Goal: Register for event/course

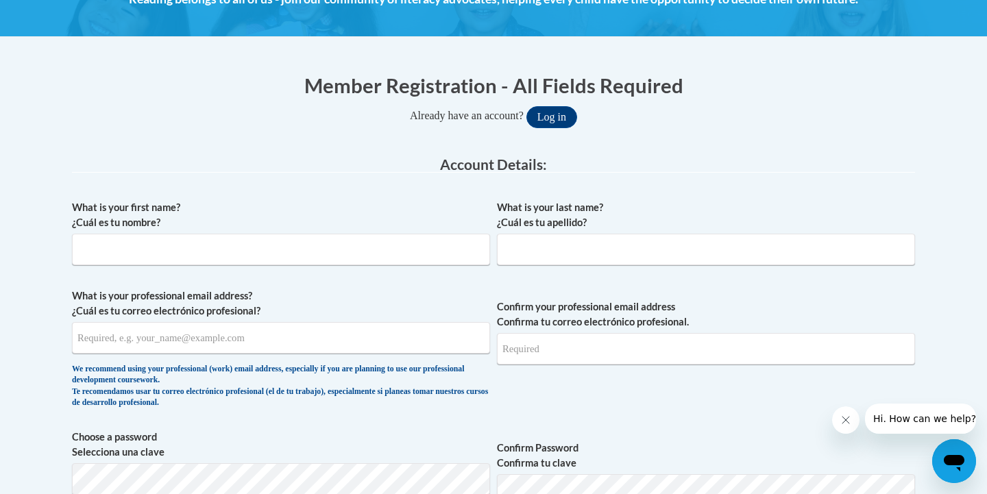
scroll to position [222, 0]
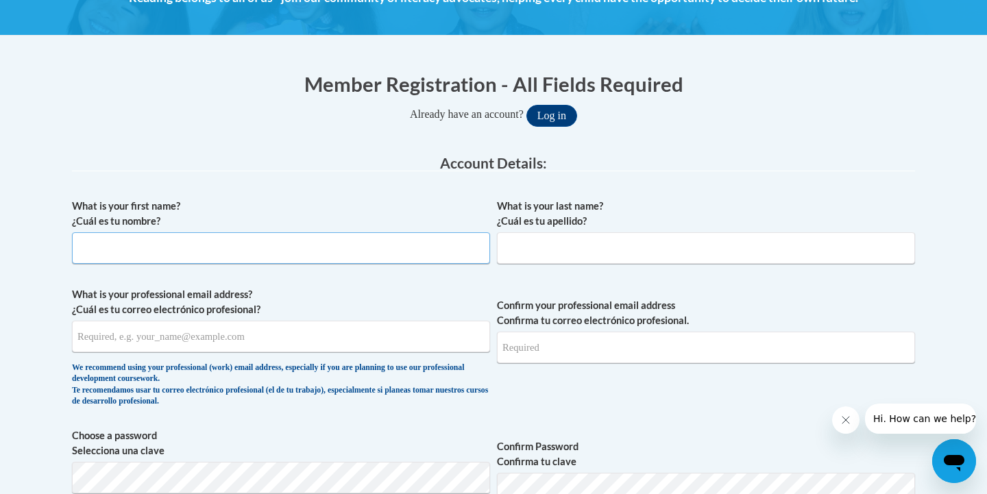
click at [243, 249] on input "What is your first name? ¿Cuál es tu nombre?" at bounding box center [281, 248] width 418 height 32
type input "Sara"
click at [581, 247] on input "What is your last name? ¿Cuál es tu apellido?" at bounding box center [706, 248] width 418 height 32
type input "Frosolone"
click at [291, 331] on input "What is your professional email address? ¿Cuál es tu correo electrónico profesi…" at bounding box center [281, 337] width 418 height 32
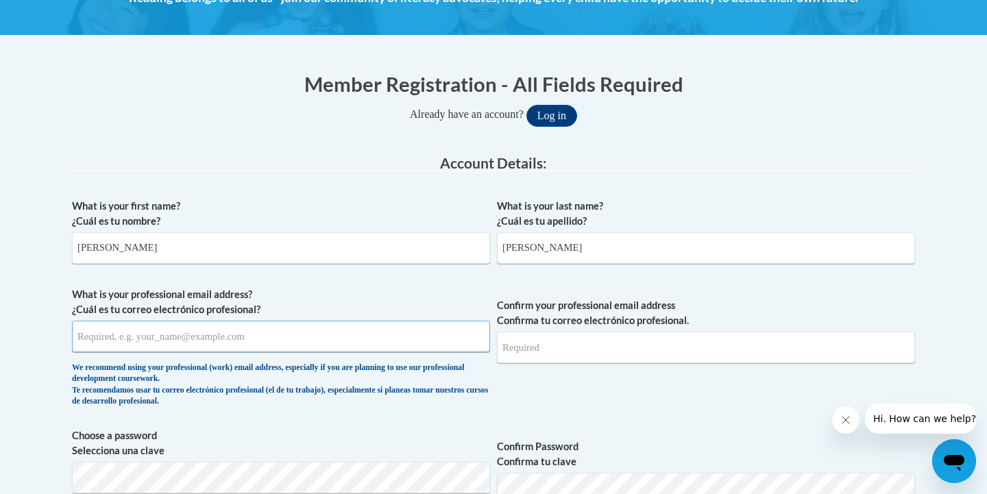
type input "sarafro27@gmail.com"
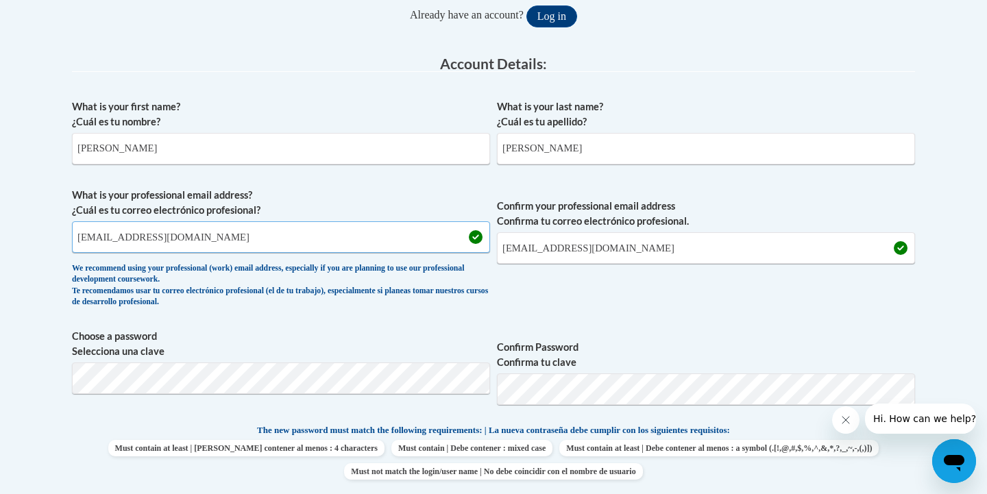
scroll to position [387, 0]
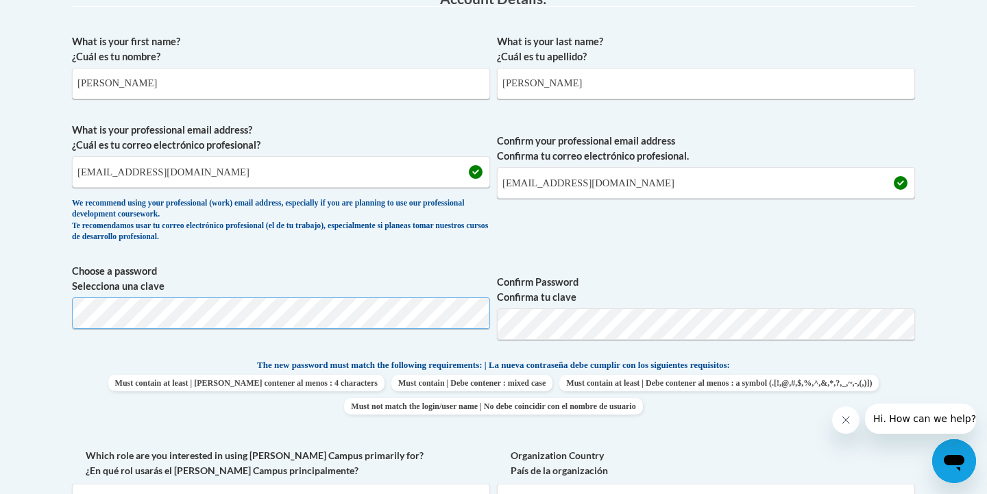
click at [14, 317] on body "This site uses cookies to help improve your learning experience. By continuing …" at bounding box center [493, 449] width 987 height 1673
click at [713, 282] on label "Confirm Password Confirma tu clave" at bounding box center [706, 290] width 418 height 30
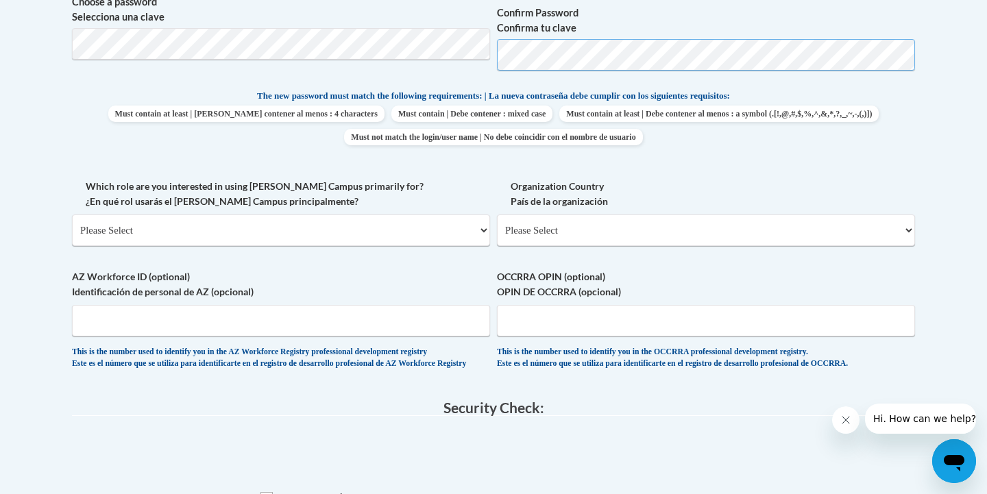
scroll to position [658, 0]
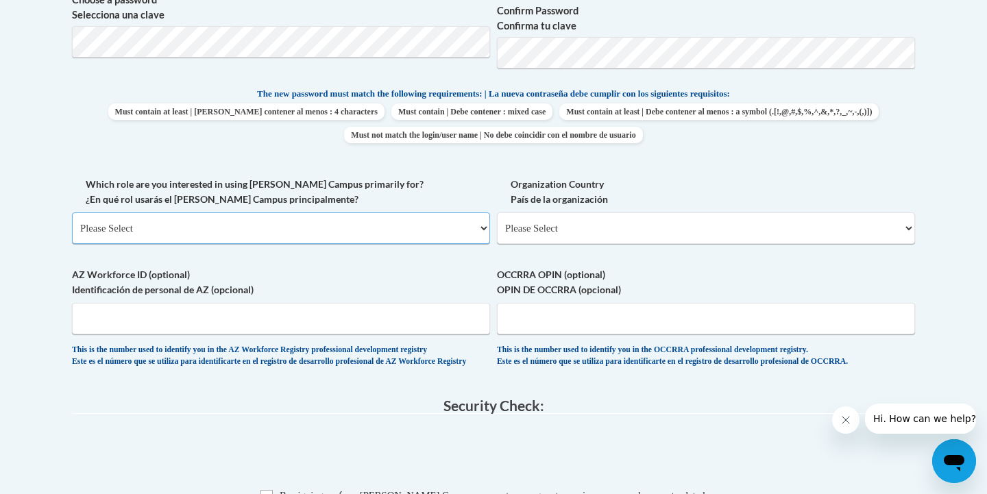
click at [461, 216] on select "Please Select College/University | Colegio/Universidad Community/Nonprofit Part…" at bounding box center [281, 228] width 418 height 32
select select "fbf2d438-af2f-41f8-98f1-81c410e29de3"
click at [72, 212] on select "Please Select College/University | Colegio/Universidad Community/Nonprofit Part…" at bounding box center [281, 228] width 418 height 32
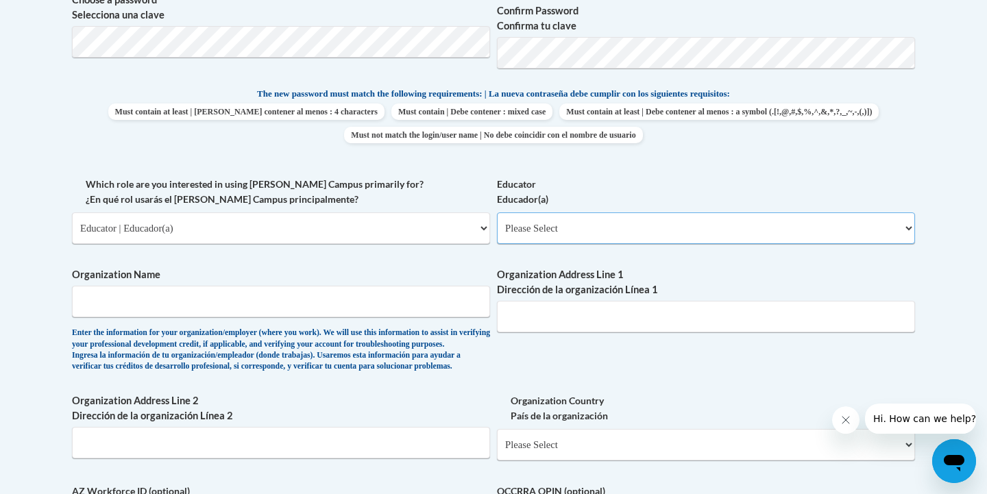
click at [527, 232] on select "Please Select Early Learning/Daycare Teacher/Family Home Care Provider | Maestr…" at bounding box center [706, 228] width 418 height 32
select select "8e40623d-54d0-45cd-9f92-5df65cd3f8cf"
click at [497, 212] on select "Please Select Early Learning/Daycare Teacher/Family Home Care Provider | Maestr…" at bounding box center [706, 228] width 418 height 32
click at [448, 303] on input "Organization Name" at bounding box center [281, 302] width 418 height 32
type input "G"
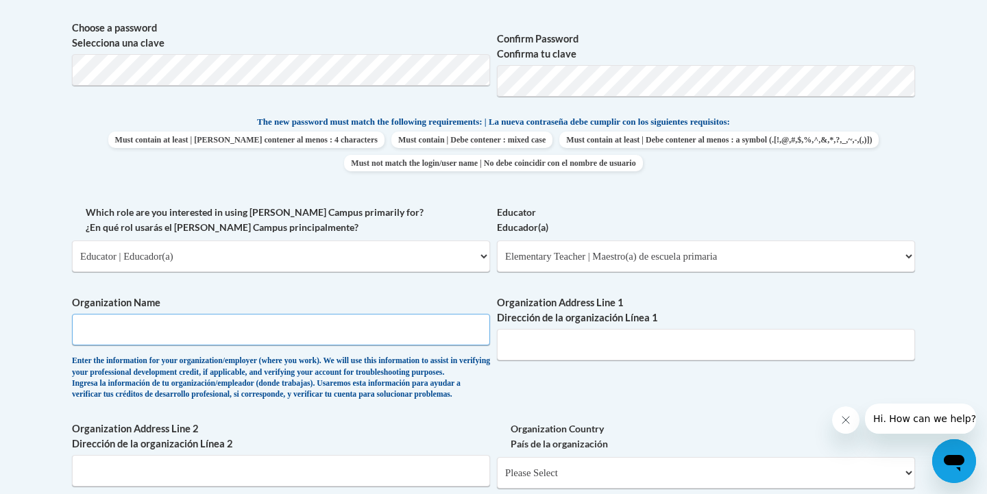
scroll to position [642, 0]
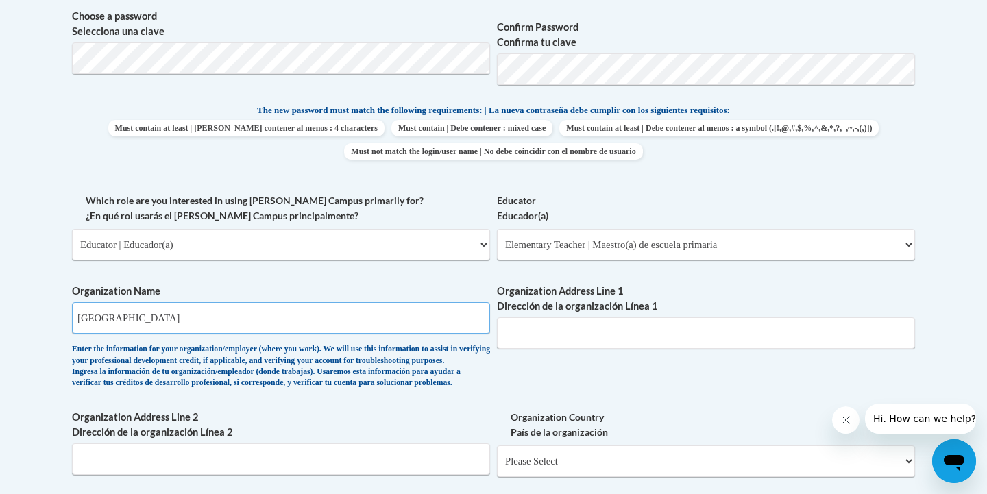
type input "Grand Island Central School District"
click at [553, 332] on input "Organization Address Line 1 Dirección de la organización Línea 1" at bounding box center [706, 333] width 418 height 32
click at [523, 328] on input "Organization Address Line 1 Dirección de la organización Línea 1" at bounding box center [706, 333] width 418 height 32
click at [514, 374] on div "What is your first name? ¿Cuál es tu nombre? Sara What is your last name? ¿Cuál…" at bounding box center [493, 193] width 843 height 842
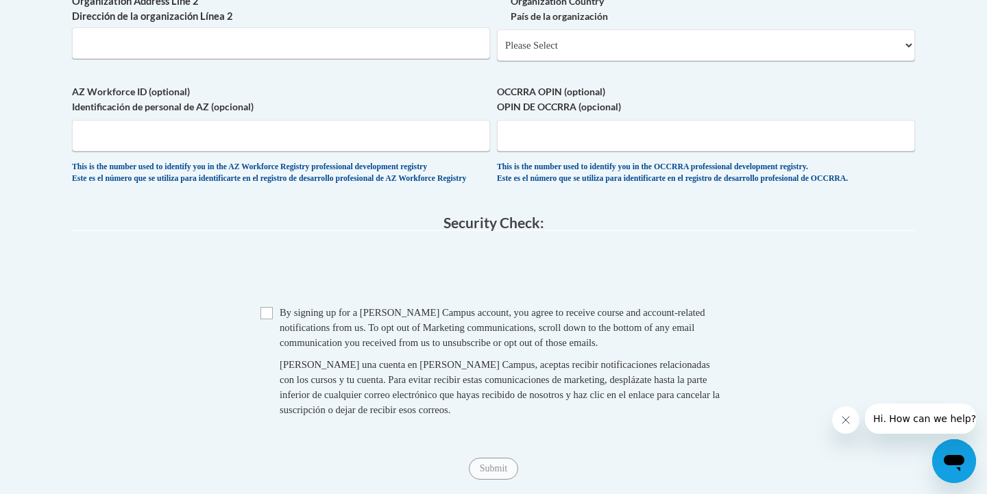
scroll to position [1066, 0]
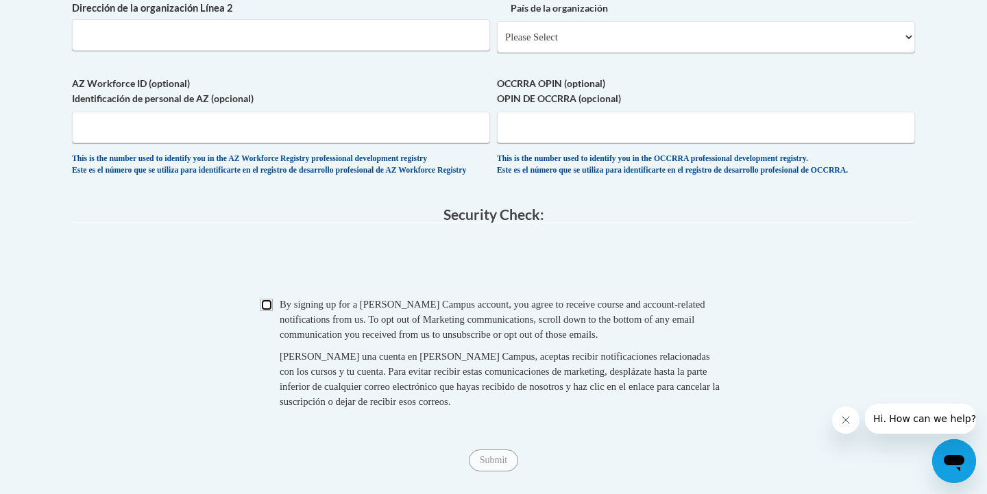
click at [264, 311] on input "Checkbox" at bounding box center [266, 305] width 12 height 12
checkbox input "true"
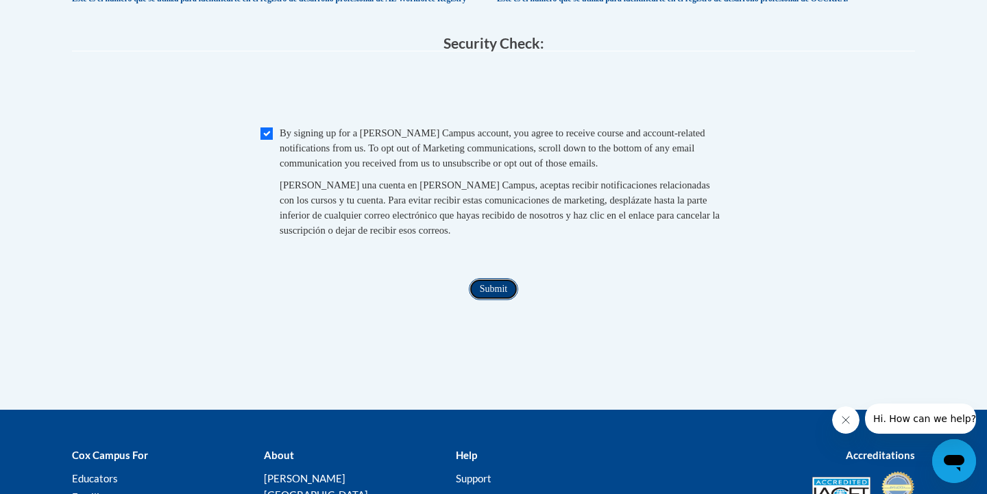
click at [487, 300] on input "Submit" at bounding box center [493, 289] width 49 height 22
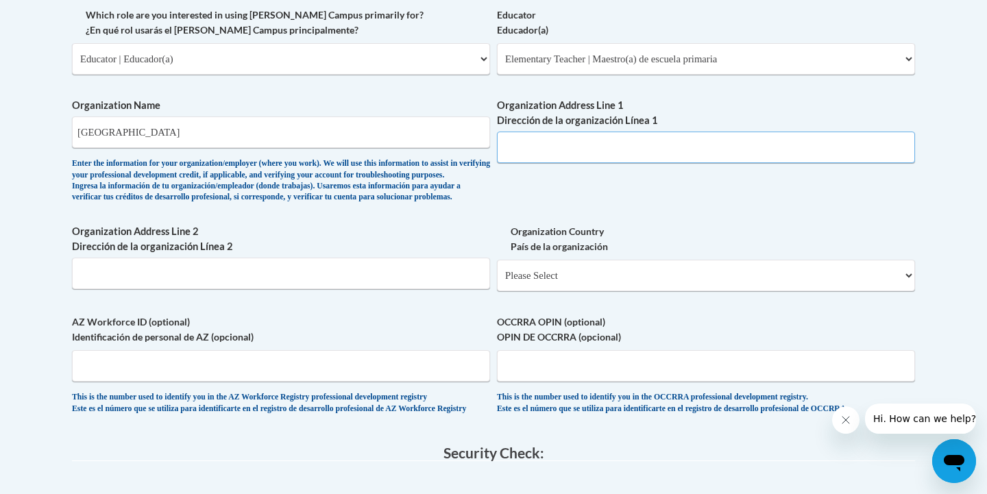
scroll to position [829, 0]
click at [550, 143] on input "Organization Address Line 1 Dirección de la organización Línea 1" at bounding box center [706, 146] width 418 height 32
click at [281, 127] on input "Grand Island Central School District" at bounding box center [281, 131] width 418 height 32
click at [561, 134] on input "Organization Address Line 1 Dirección de la organización Línea 1" at bounding box center [706, 146] width 418 height 32
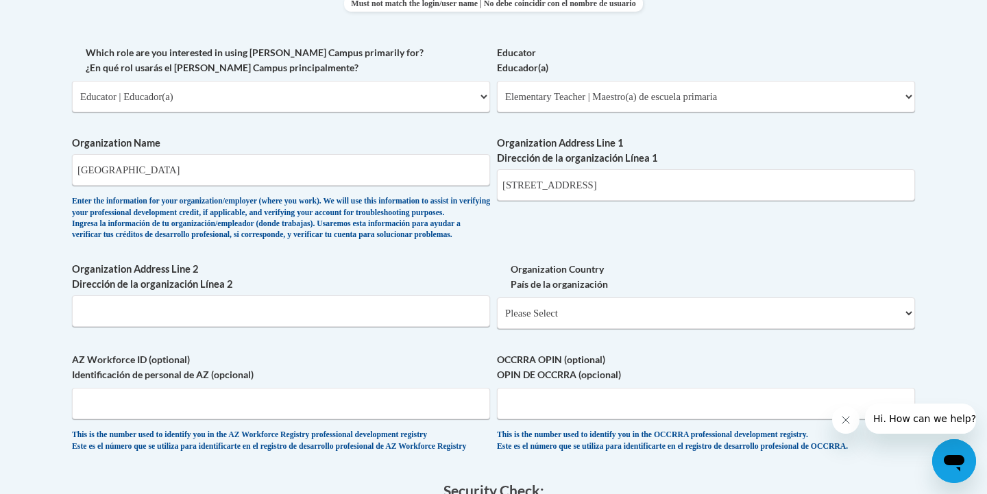
scroll to position [774, 0]
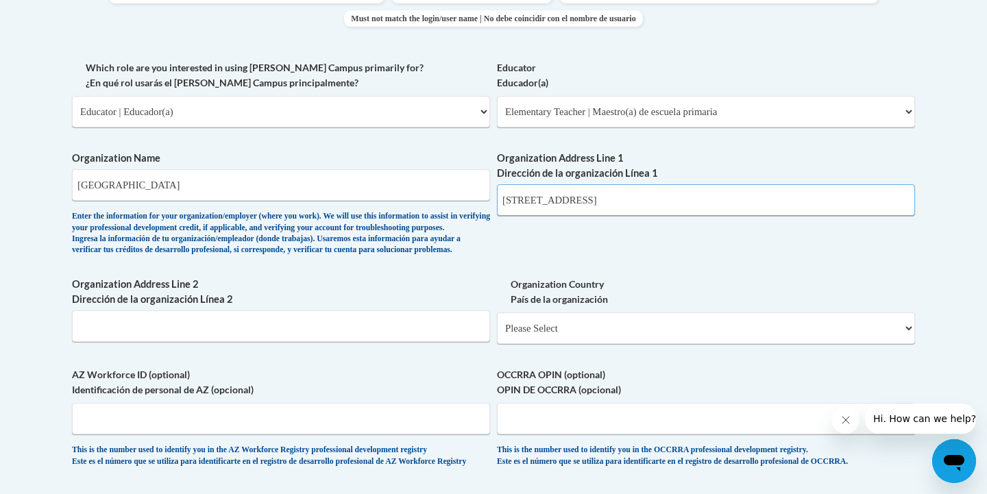
click at [624, 200] on input "2451 Baseline Road" at bounding box center [706, 200] width 418 height 32
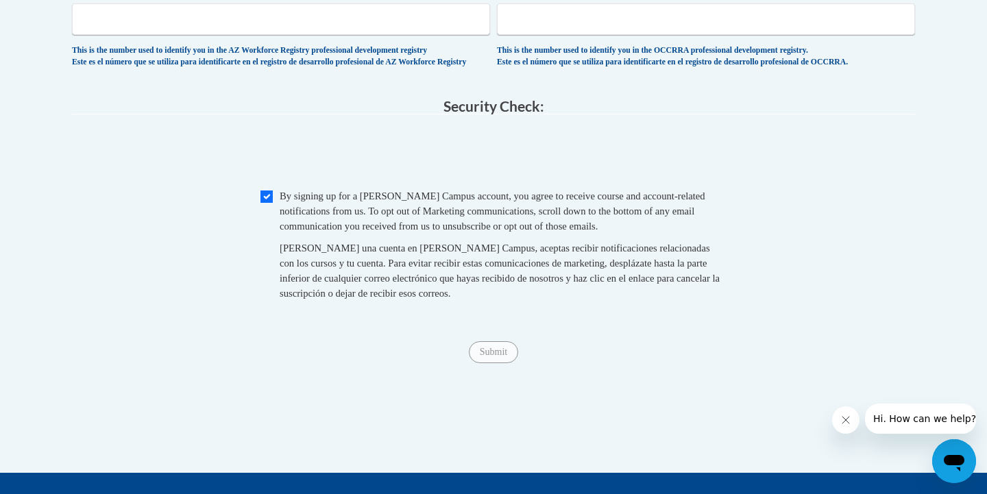
scroll to position [1175, 0]
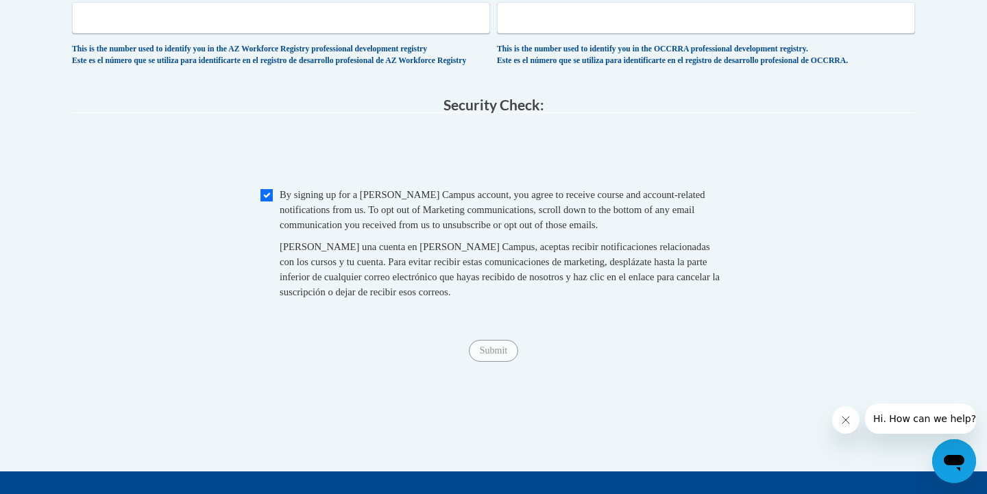
type input "2451 Baseline Road Grand Island, NY 14072"
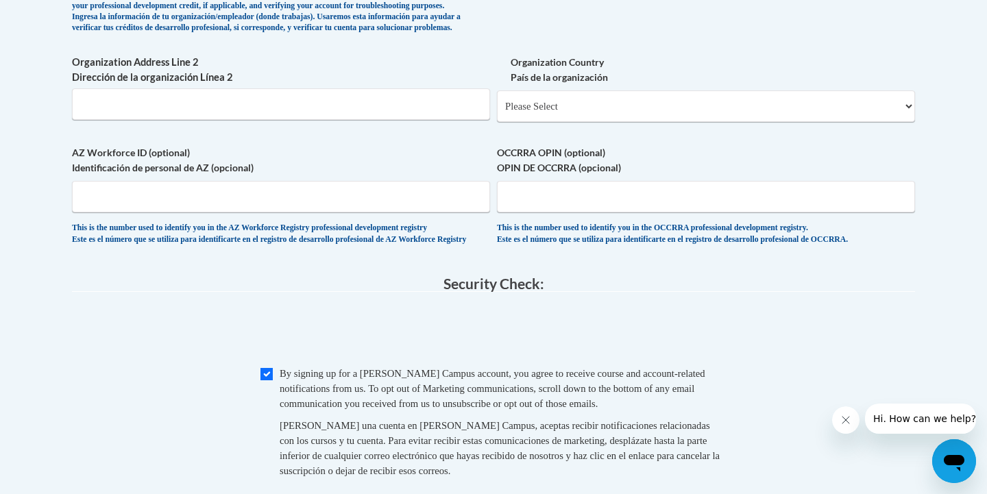
scroll to position [990, 0]
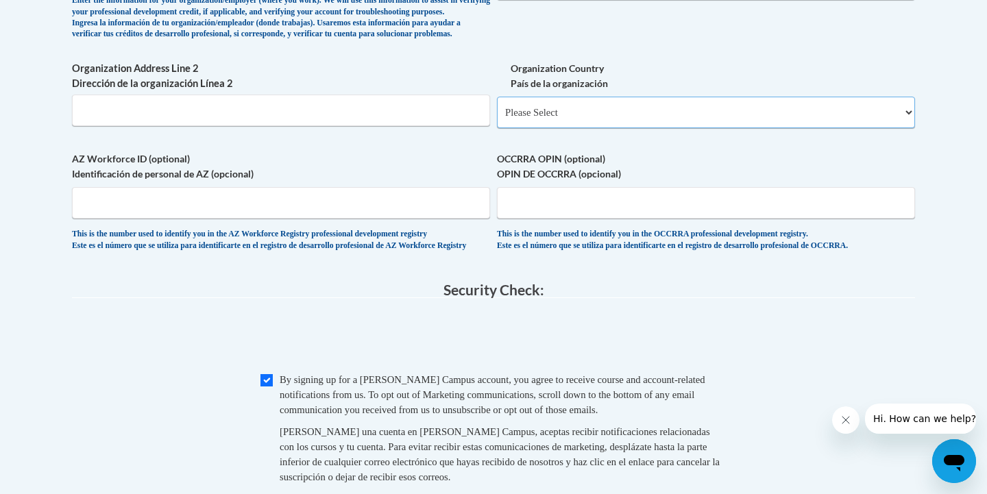
click at [625, 123] on select "Please Select United States | Estados Unidos Outside of the United States | Fue…" at bounding box center [706, 113] width 418 height 32
select select "ad49bcad-a171-4b2e-b99c-48b446064914"
click at [497, 119] on select "Please Select United States | Estados Unidos Outside of the United States | Fue…" at bounding box center [706, 113] width 418 height 32
select select
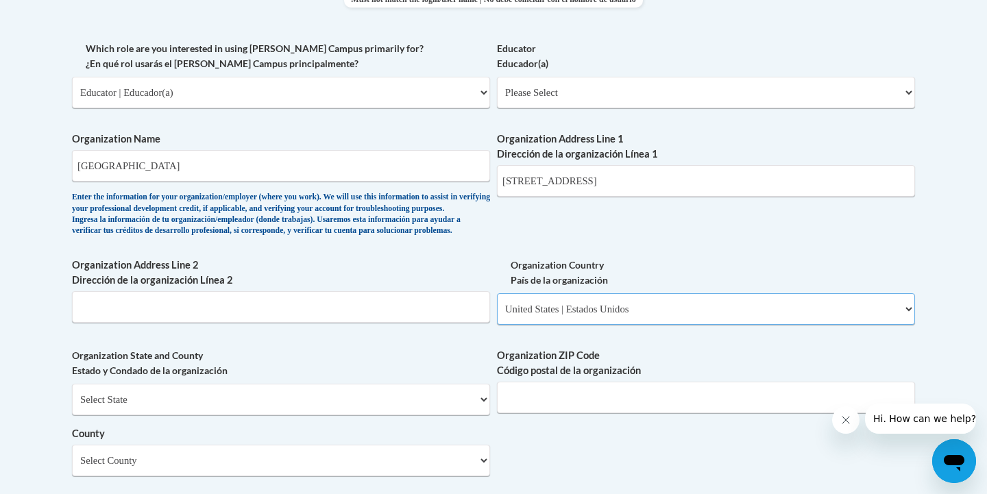
scroll to position [794, 0]
click at [629, 413] on input "Organization ZIP Code Código postal de la organización" at bounding box center [706, 397] width 418 height 32
type input "14072"
click at [411, 365] on div "What is your first name? ¿Cuál es tu nombre? Sara What is your last name? ¿Cuál…" at bounding box center [493, 117] width 843 height 994
click at [401, 415] on select "Select State Alabama Alaska Arizona Arkansas California Colorado Connecticut De…" at bounding box center [281, 399] width 418 height 32
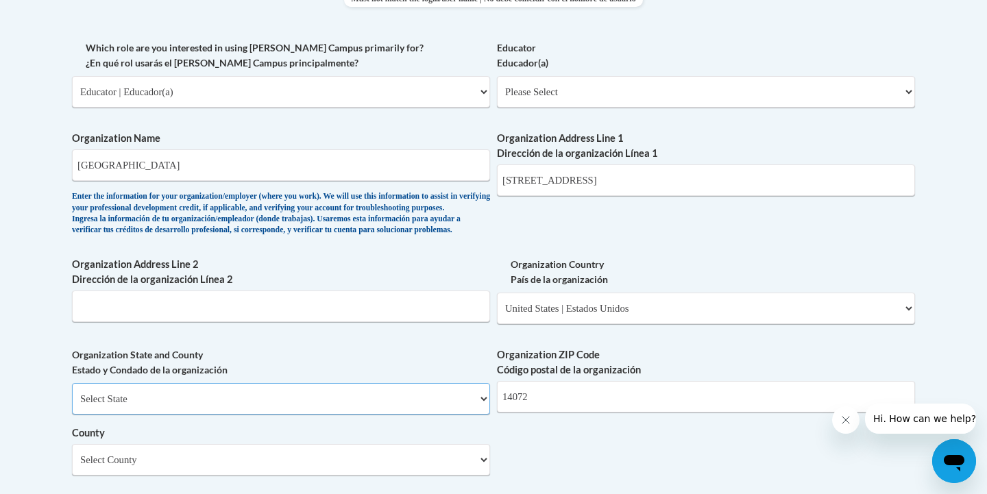
select select "New York"
click at [72, 405] on select "Select State Alabama Alaska Arizona Arkansas California Colorado Connecticut De…" at bounding box center [281, 399] width 418 height 32
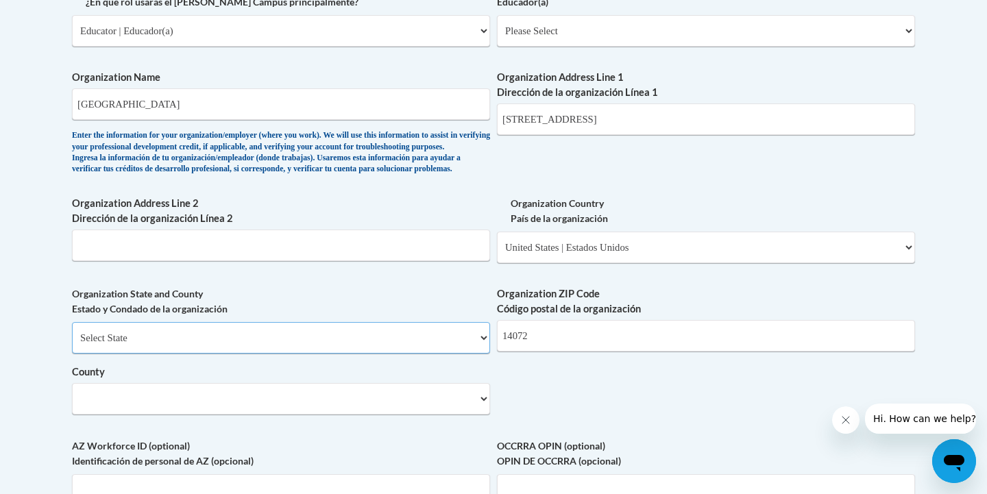
scroll to position [953, 0]
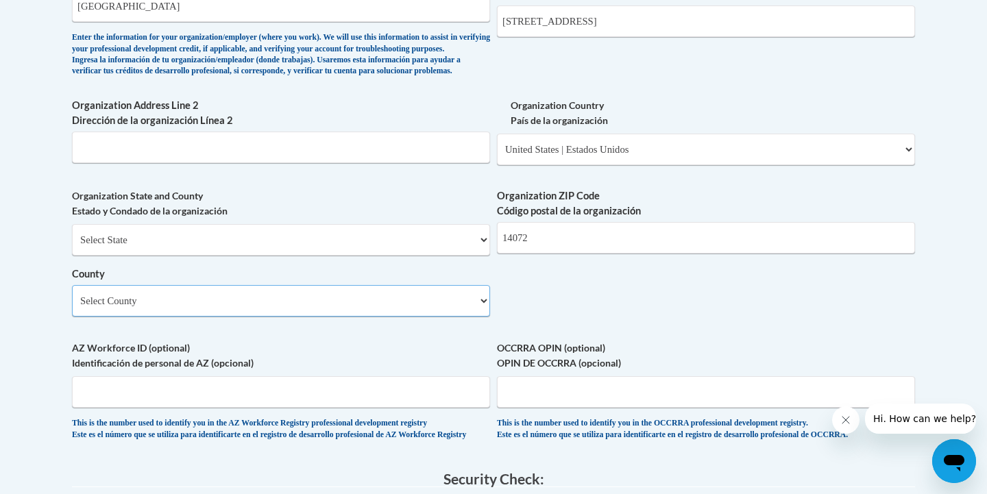
click at [217, 317] on select "Select County Albany Allegany Bronx Broome Cattaraugus Cayuga Chautauqua Chemun…" at bounding box center [281, 301] width 418 height 32
select select "Erie"
click at [72, 307] on select "Select County Albany Allegany Bronx Broome Cattaraugus Cayuga Chautauqua Chemun…" at bounding box center [281, 301] width 418 height 32
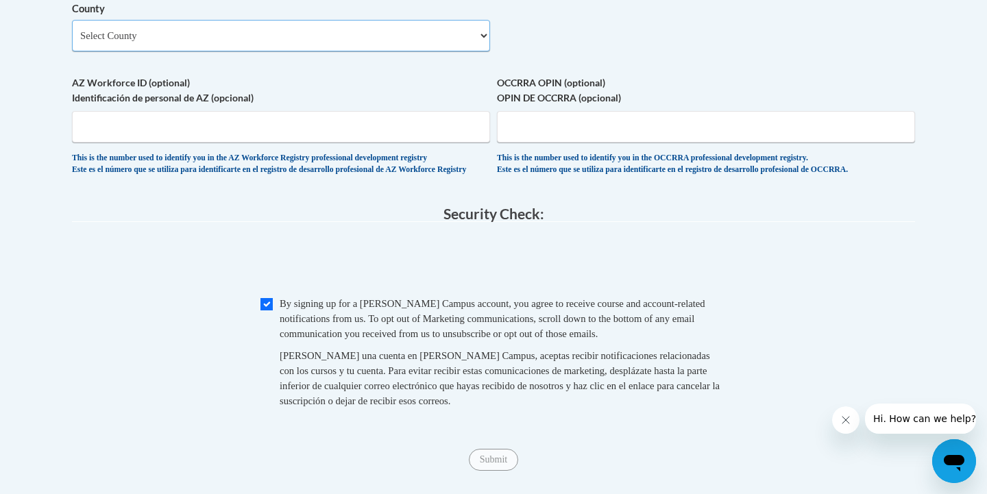
scroll to position [1499, 0]
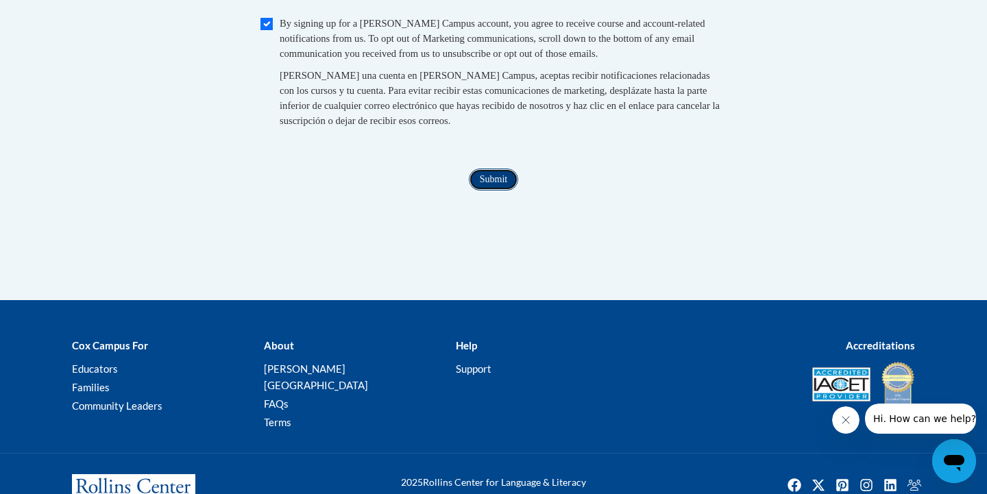
click at [501, 191] on input "Submit" at bounding box center [493, 180] width 49 height 22
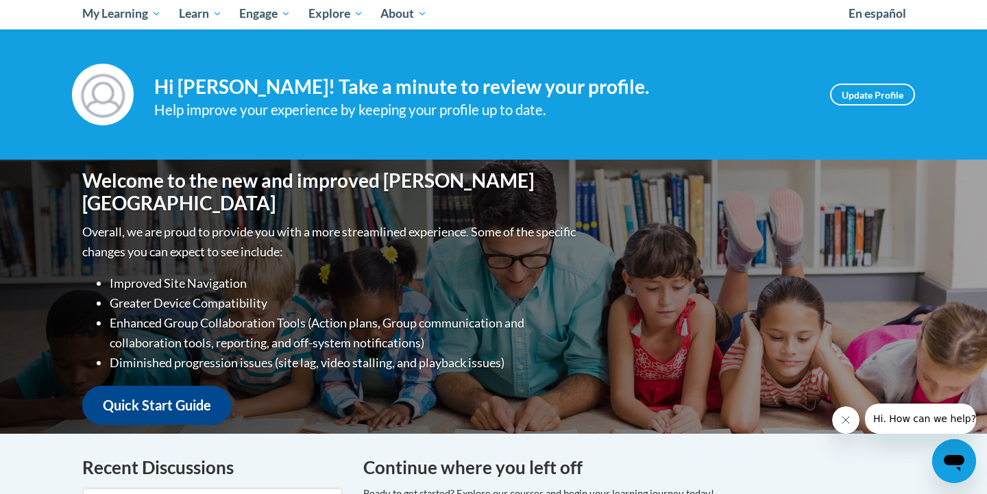
scroll to position [150, 0]
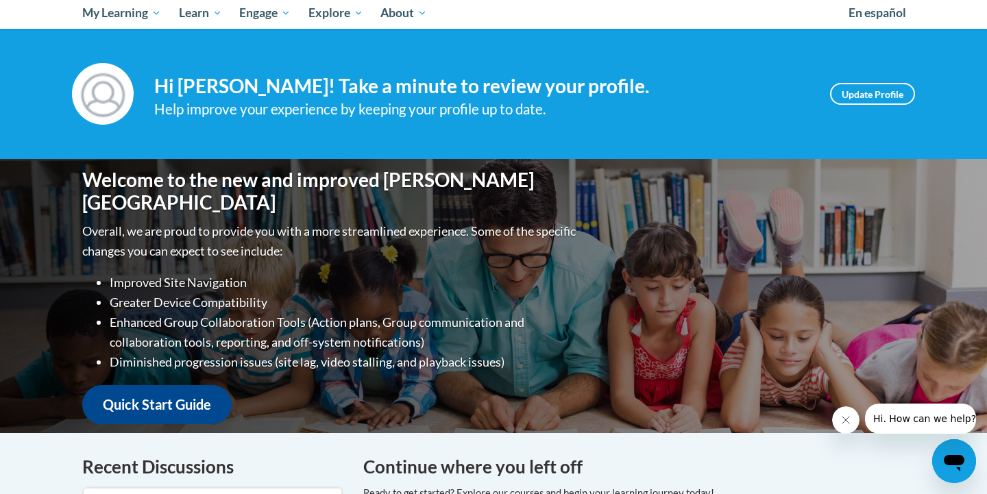
click at [841, 419] on icon "Close message from company" at bounding box center [845, 420] width 11 height 11
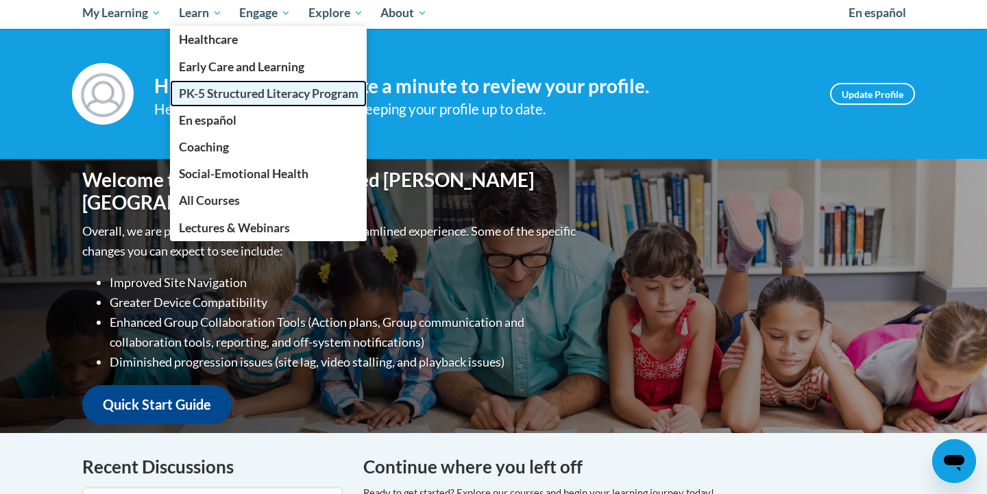
click at [229, 98] on span "PK-5 Structured Literacy Program" at bounding box center [269, 93] width 180 height 14
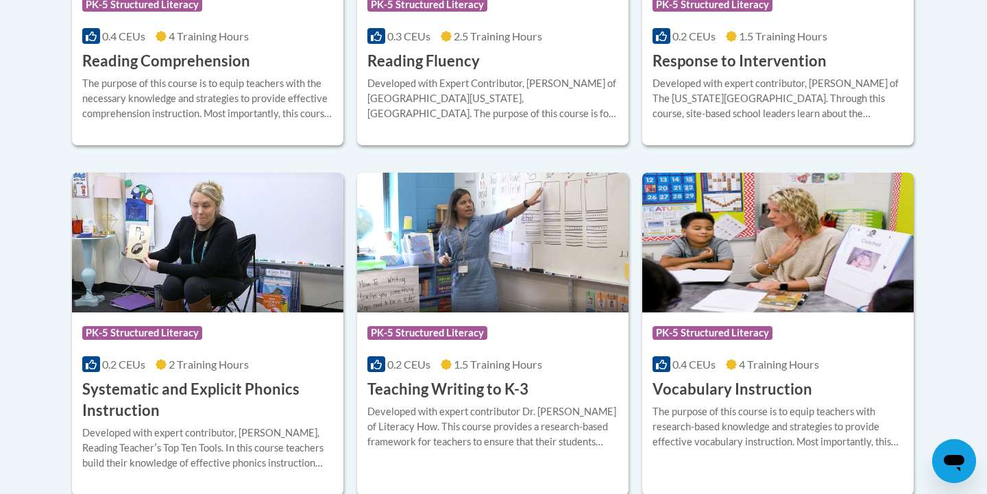
scroll to position [1522, 0]
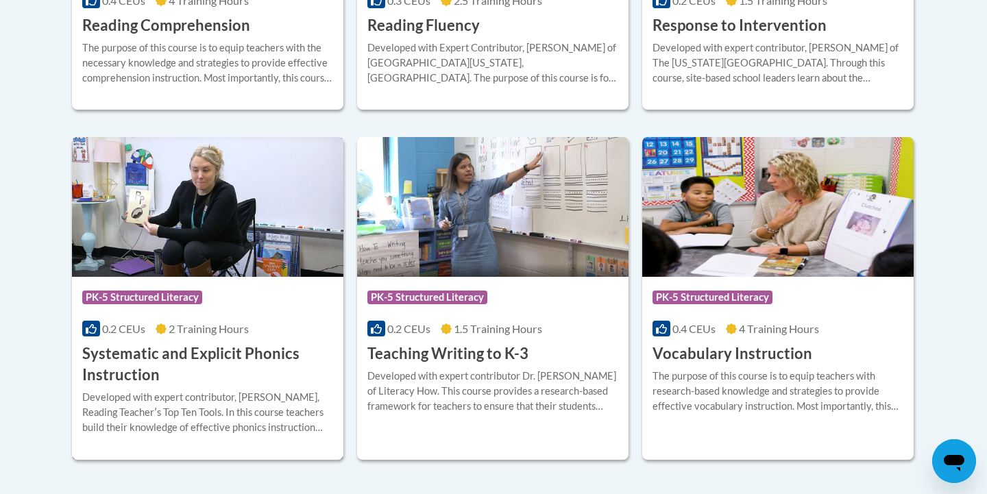
click at [264, 345] on h3 "Systematic and Explicit Phonics Instruction" at bounding box center [207, 364] width 251 height 42
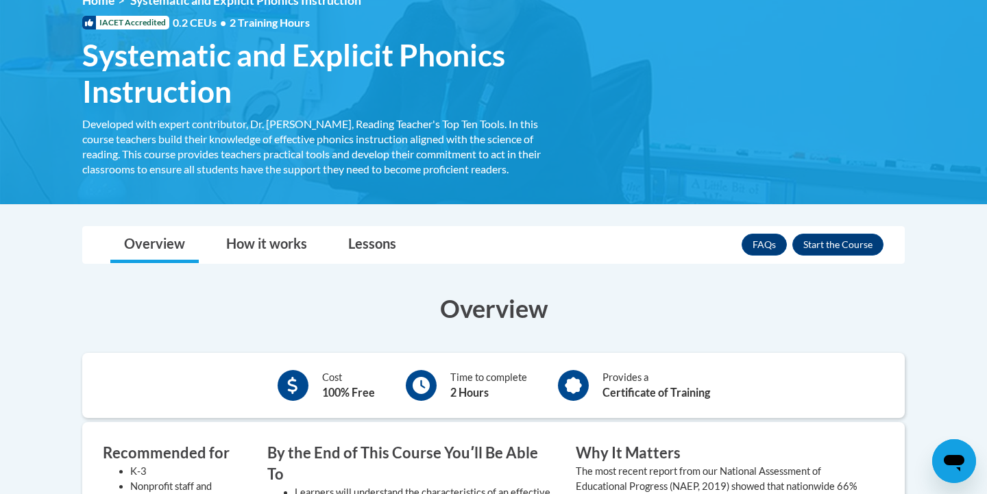
scroll to position [203, 0]
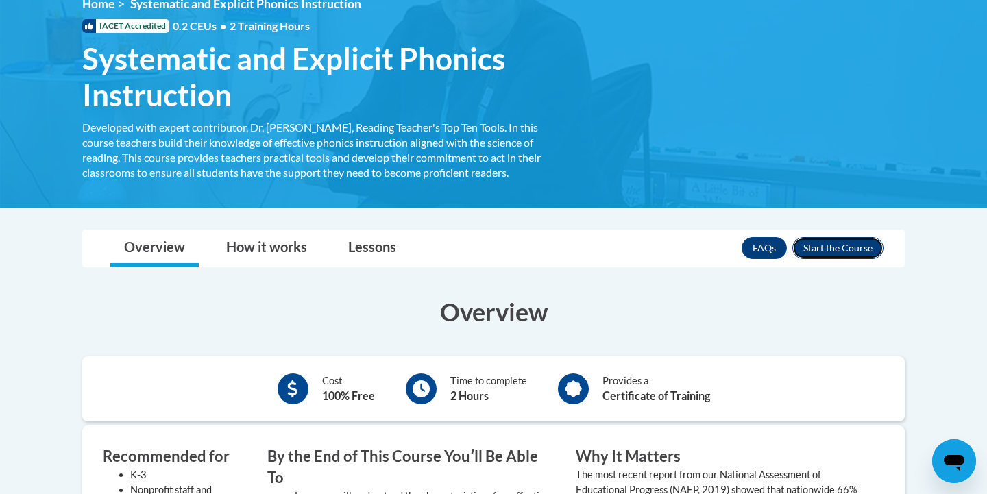
click at [837, 247] on button "Enroll" at bounding box center [837, 248] width 91 height 22
